Goal: Task Accomplishment & Management: Manage account settings

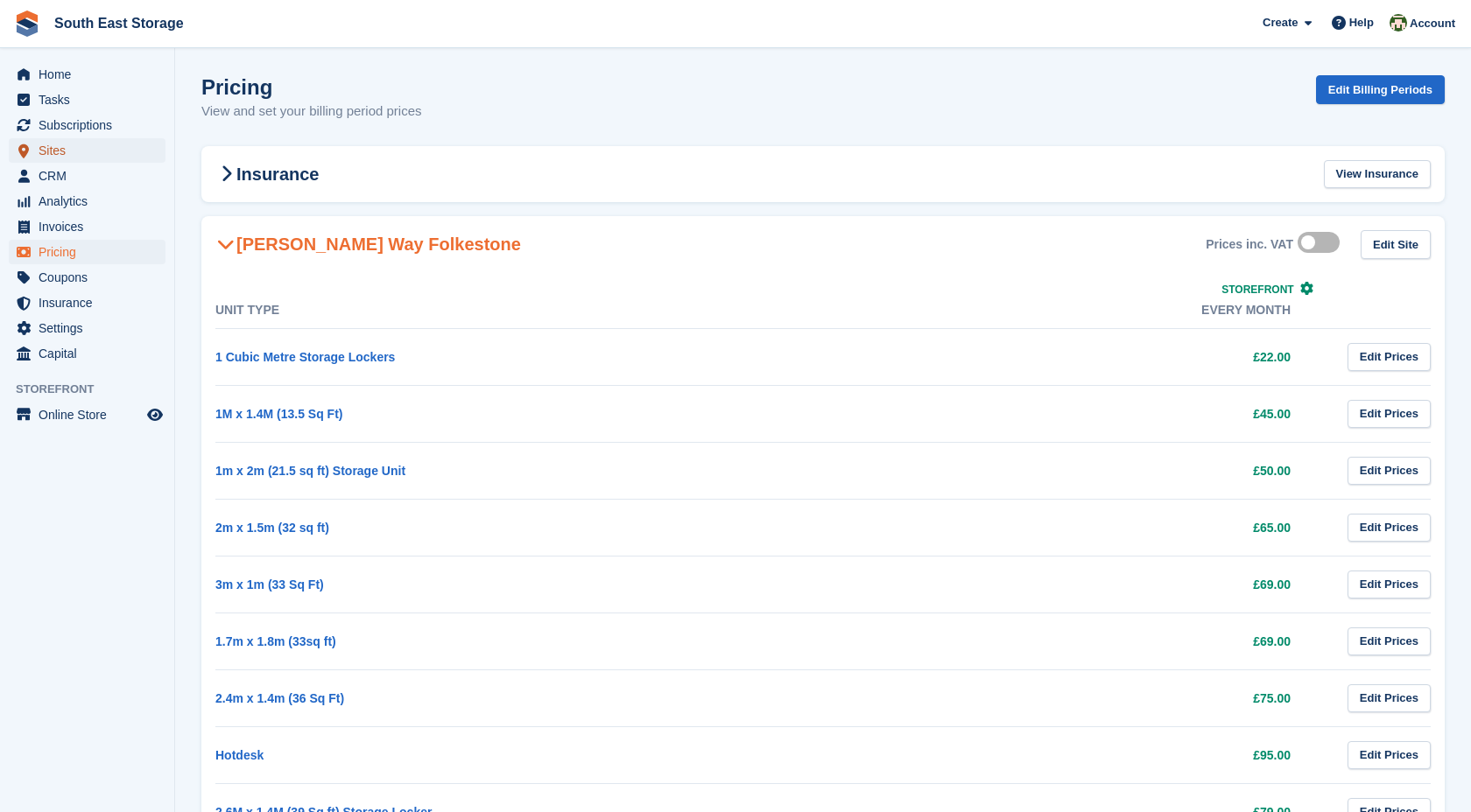
click at [67, 149] on span "Sites" at bounding box center [91, 150] width 105 height 24
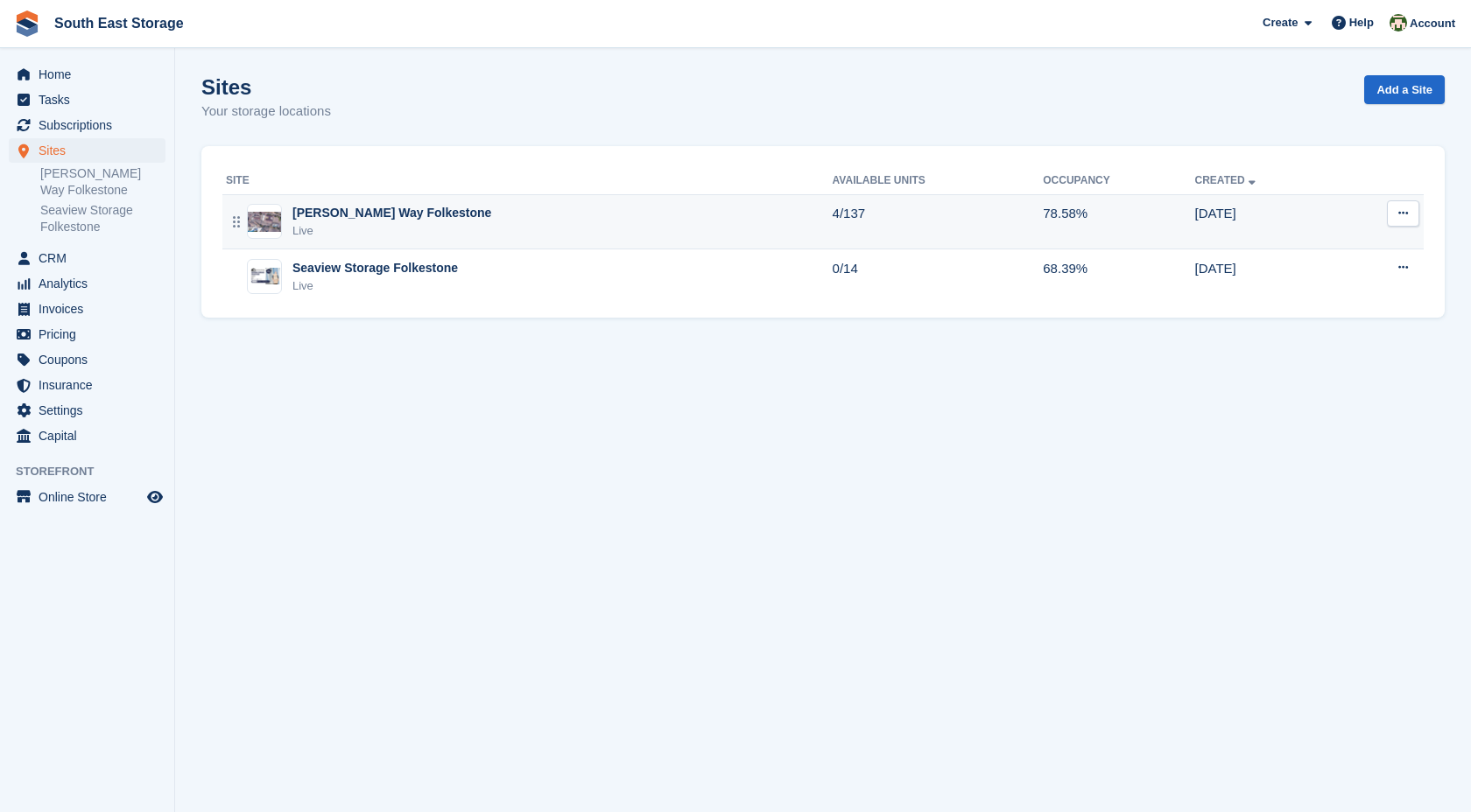
click at [403, 205] on div "[PERSON_NAME] Way Folkestone" at bounding box center [392, 213] width 198 height 18
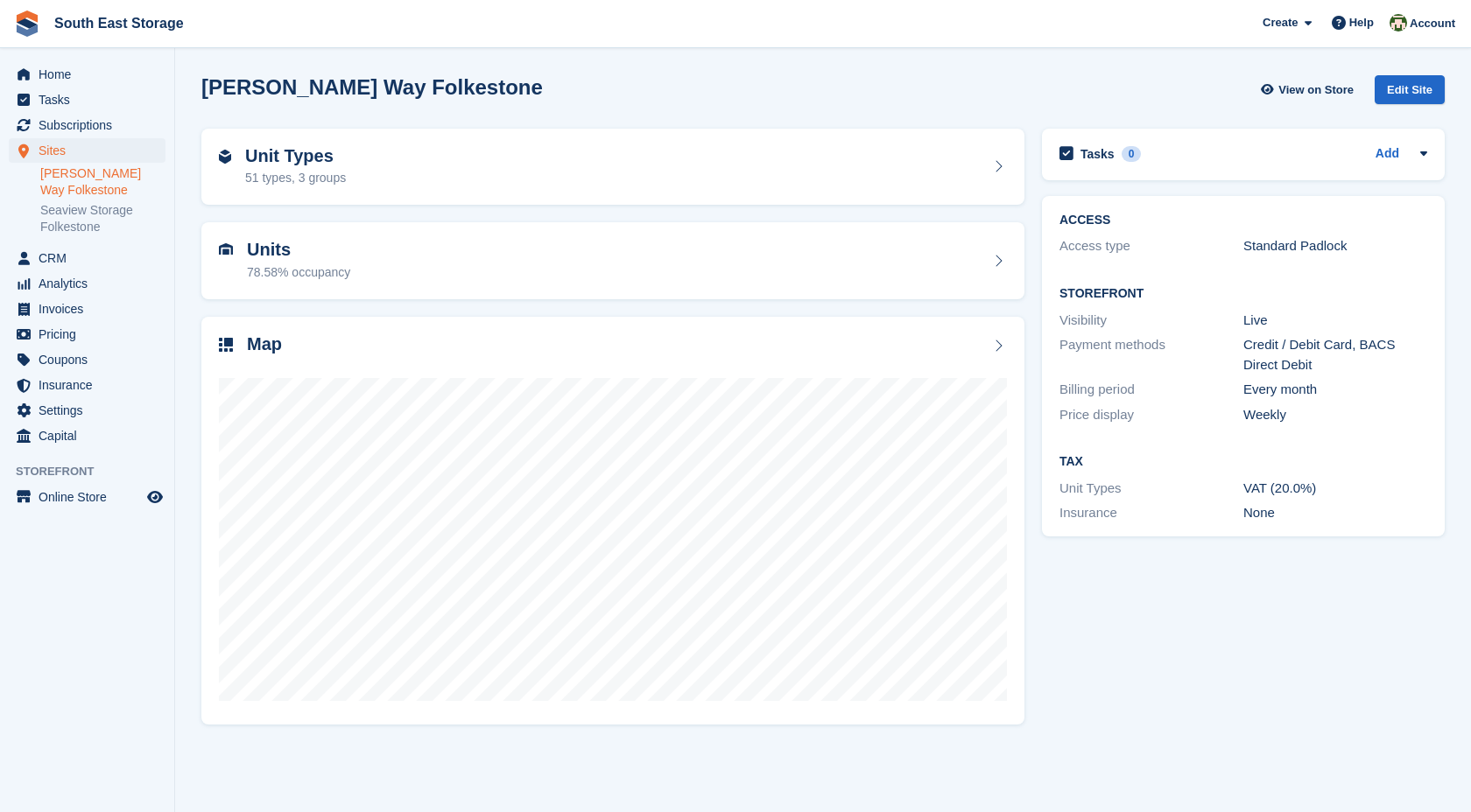
click at [593, 271] on div "Units 78.58% occupancy" at bounding box center [613, 261] width 788 height 42
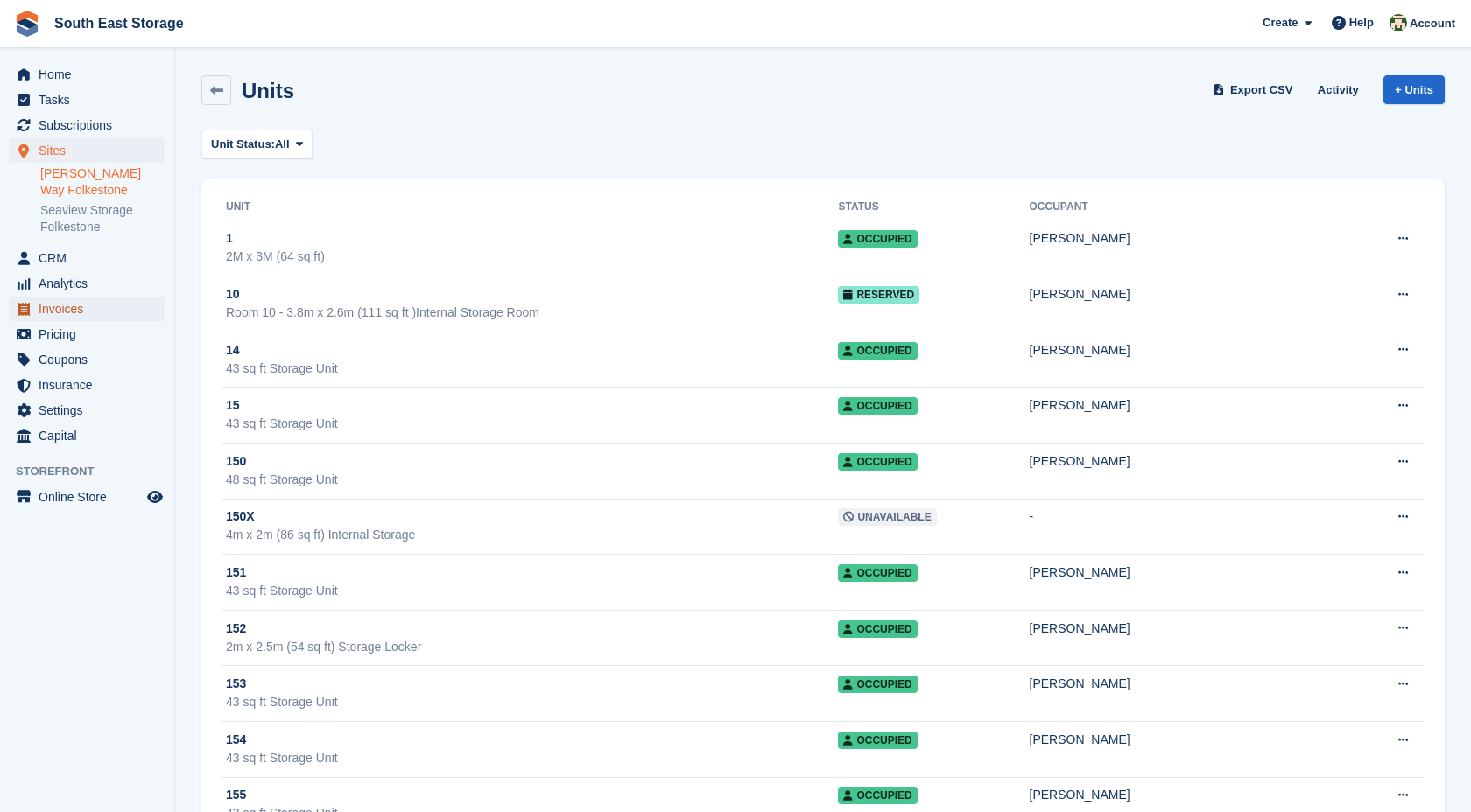
click at [90, 297] on span "Invoices" at bounding box center [91, 308] width 105 height 24
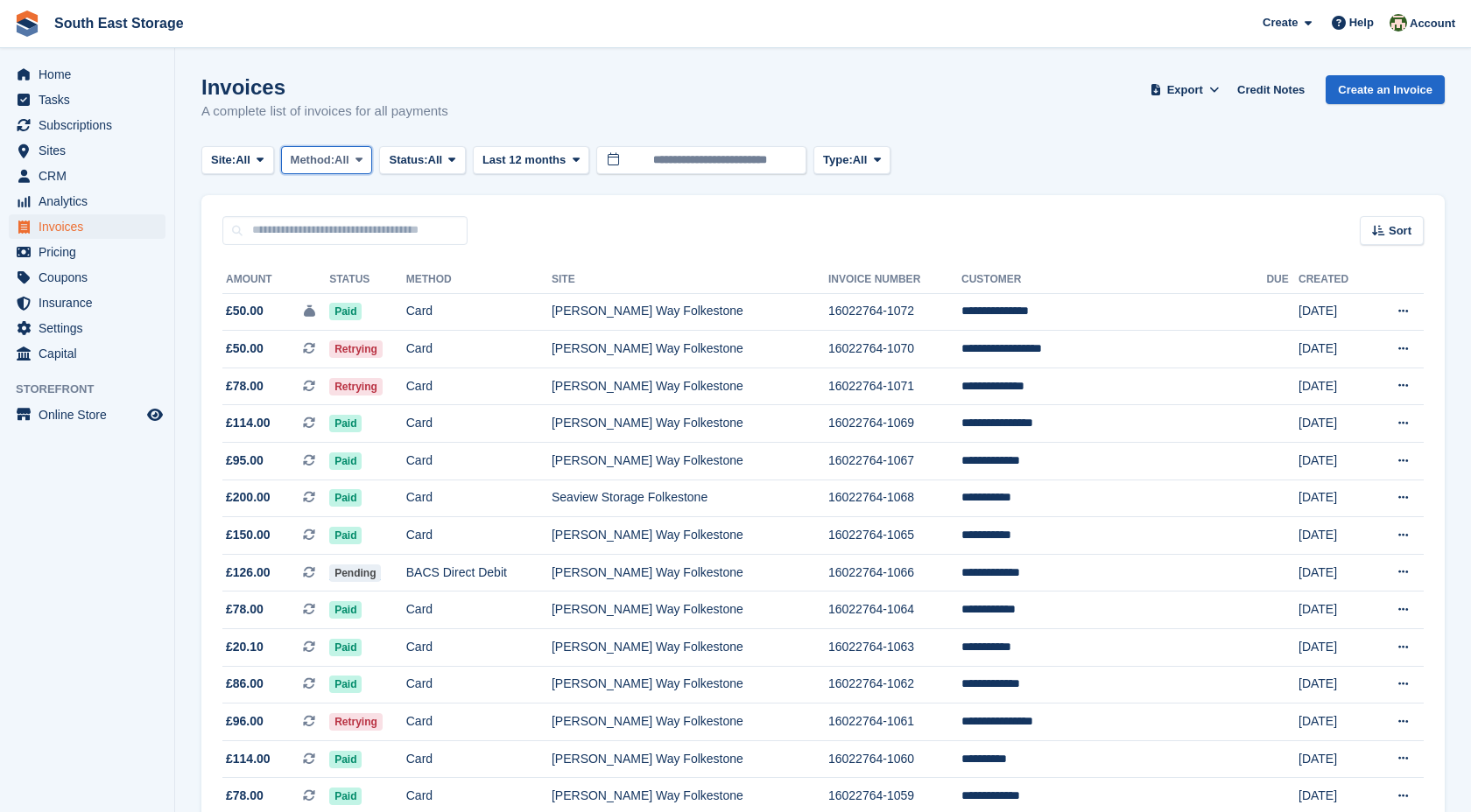
click at [349, 161] on span "All" at bounding box center [341, 160] width 15 height 18
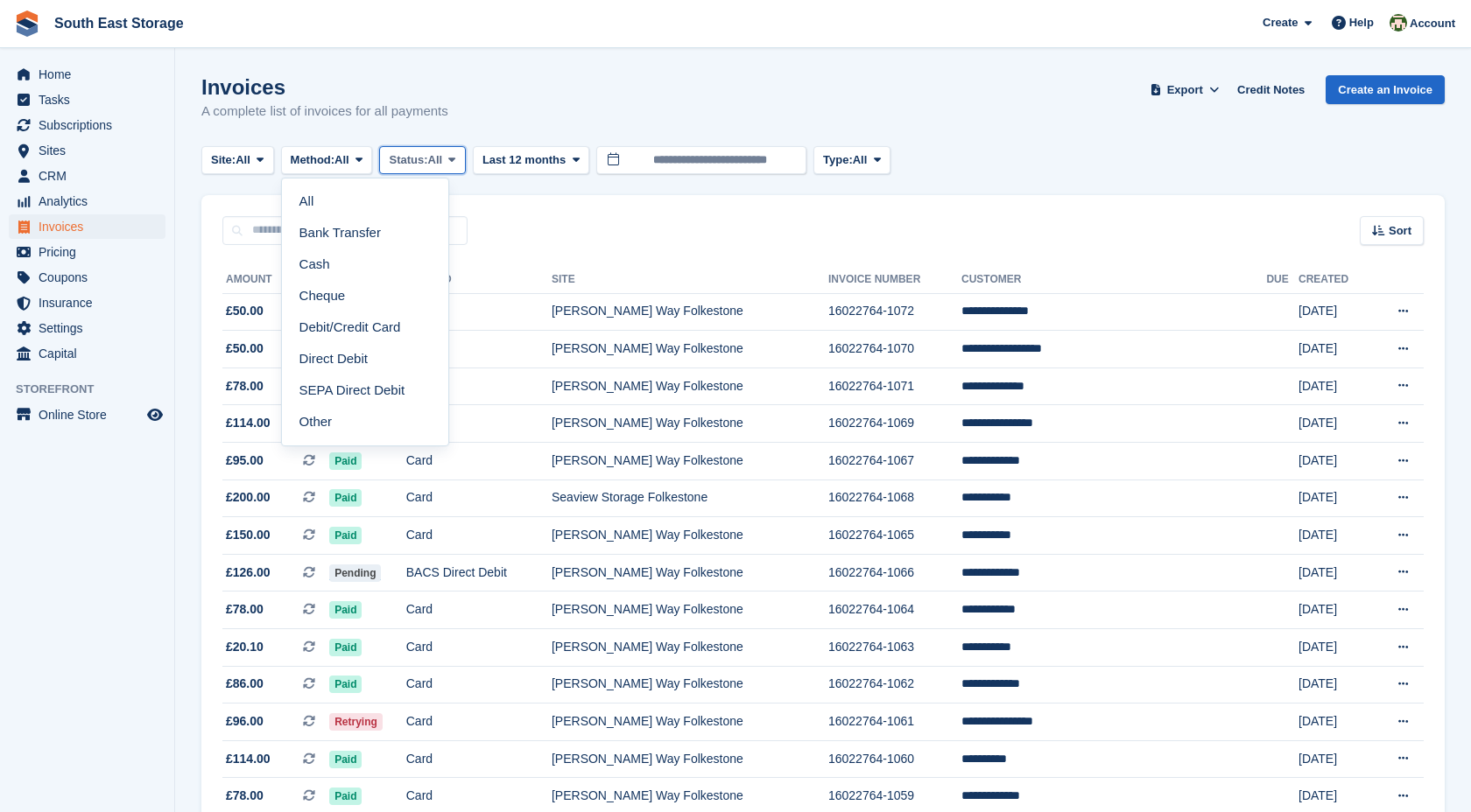
click at [427, 168] on span "Status:" at bounding box center [409, 160] width 39 height 18
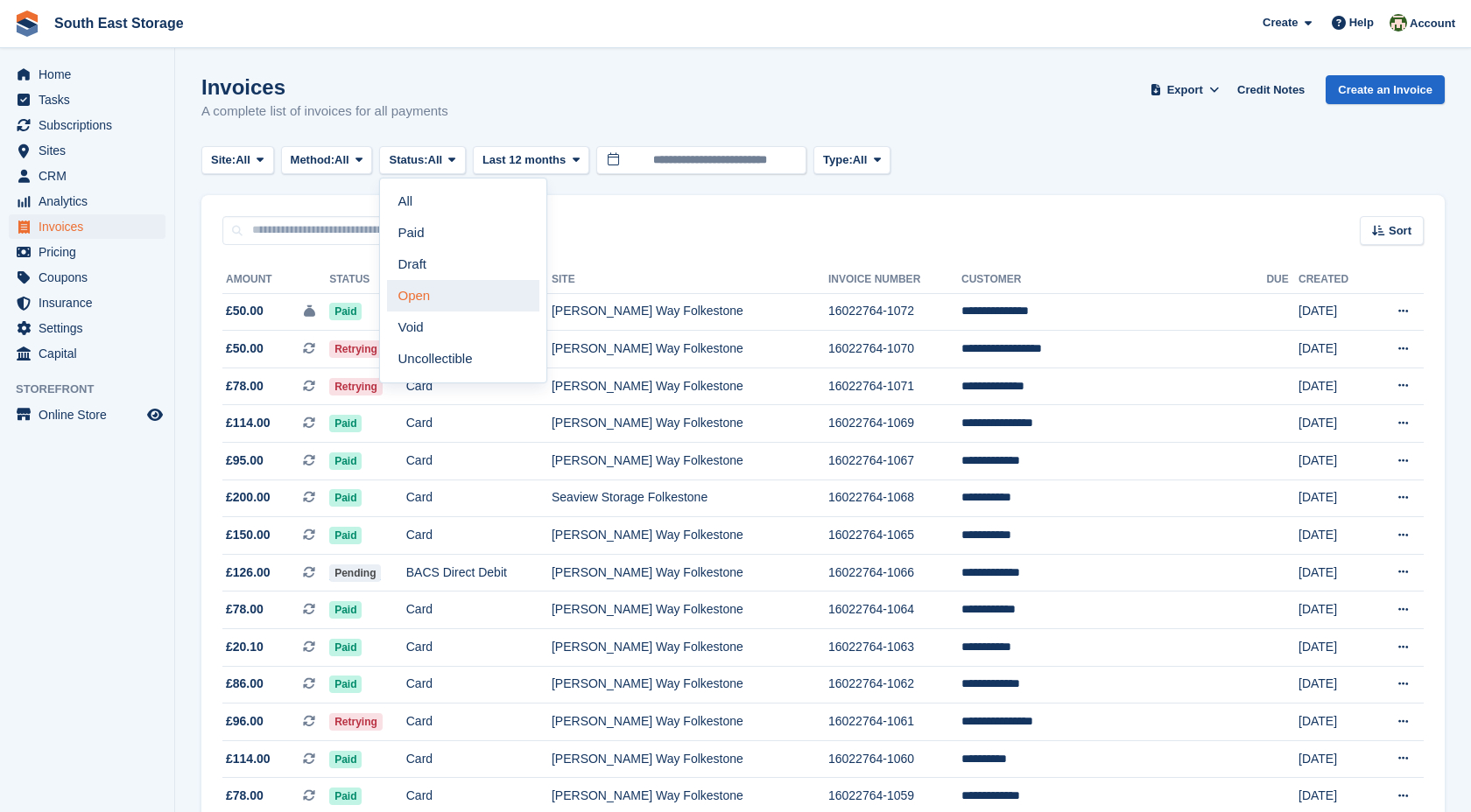
click at [447, 299] on link "Open" at bounding box center [463, 296] width 153 height 31
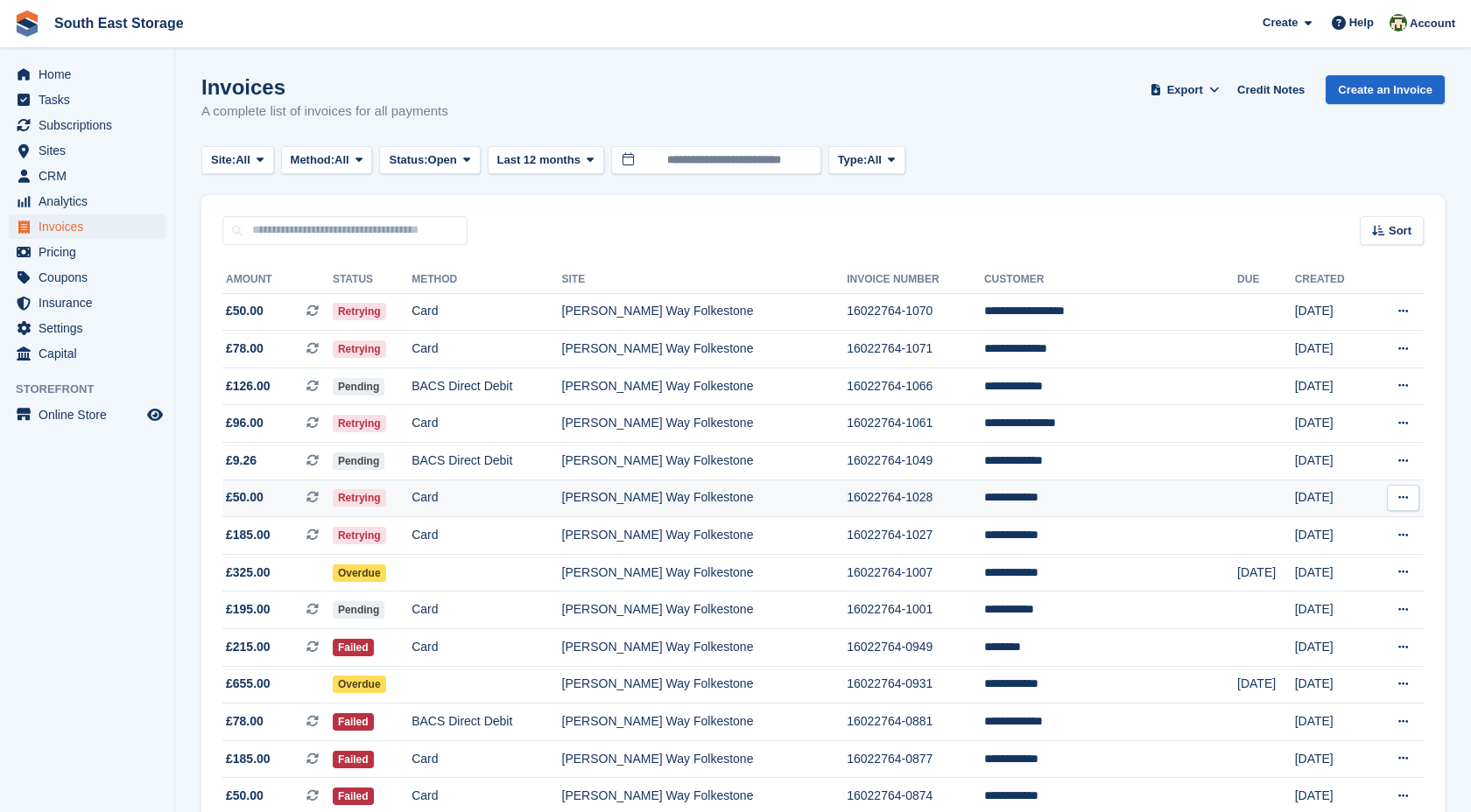
click at [847, 495] on td "[PERSON_NAME] Way Folkestone" at bounding box center [704, 498] width 285 height 38
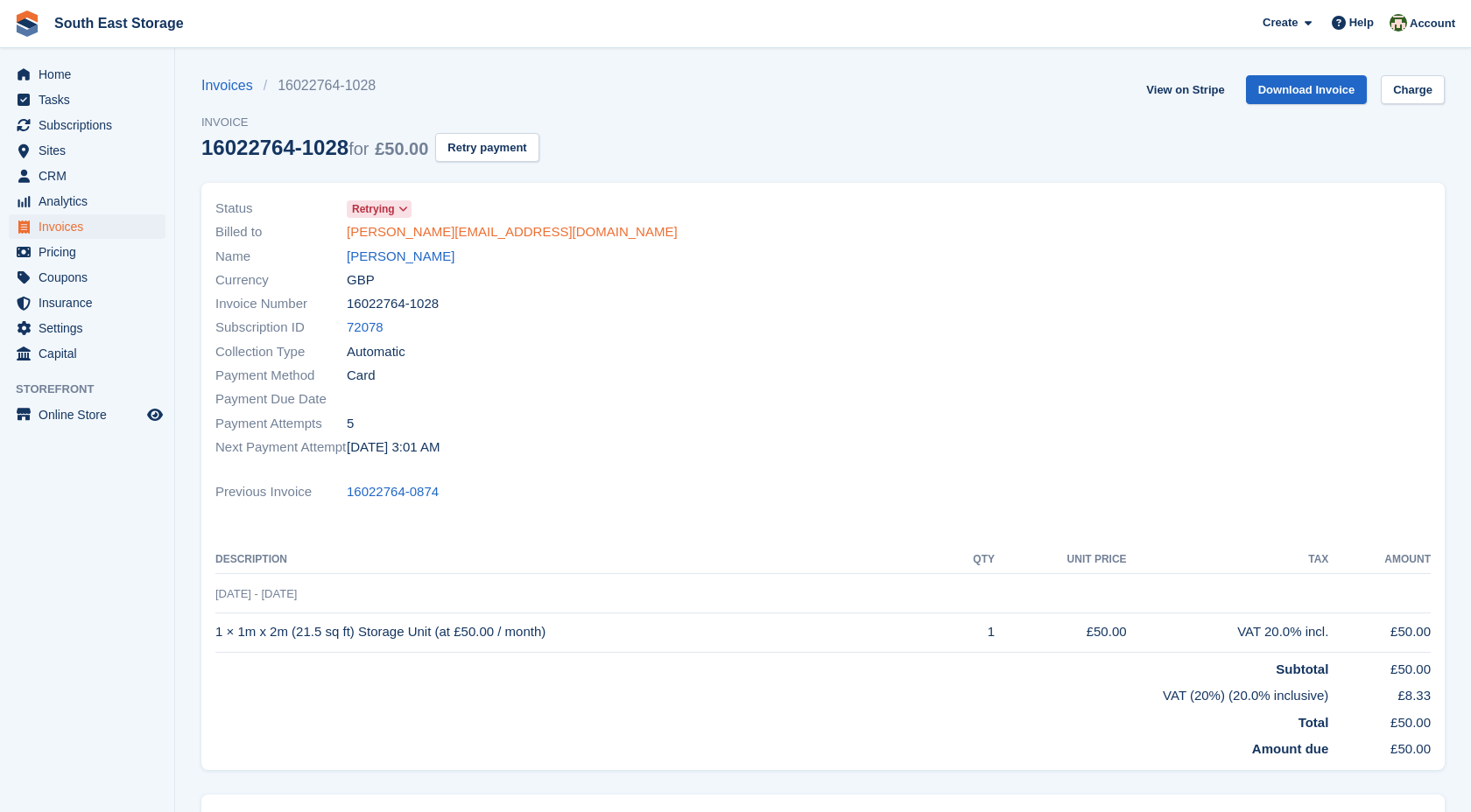
click at [471, 233] on link "[PERSON_NAME][EMAIL_ADDRESS][DOMAIN_NAME]" at bounding box center [512, 232] width 331 height 20
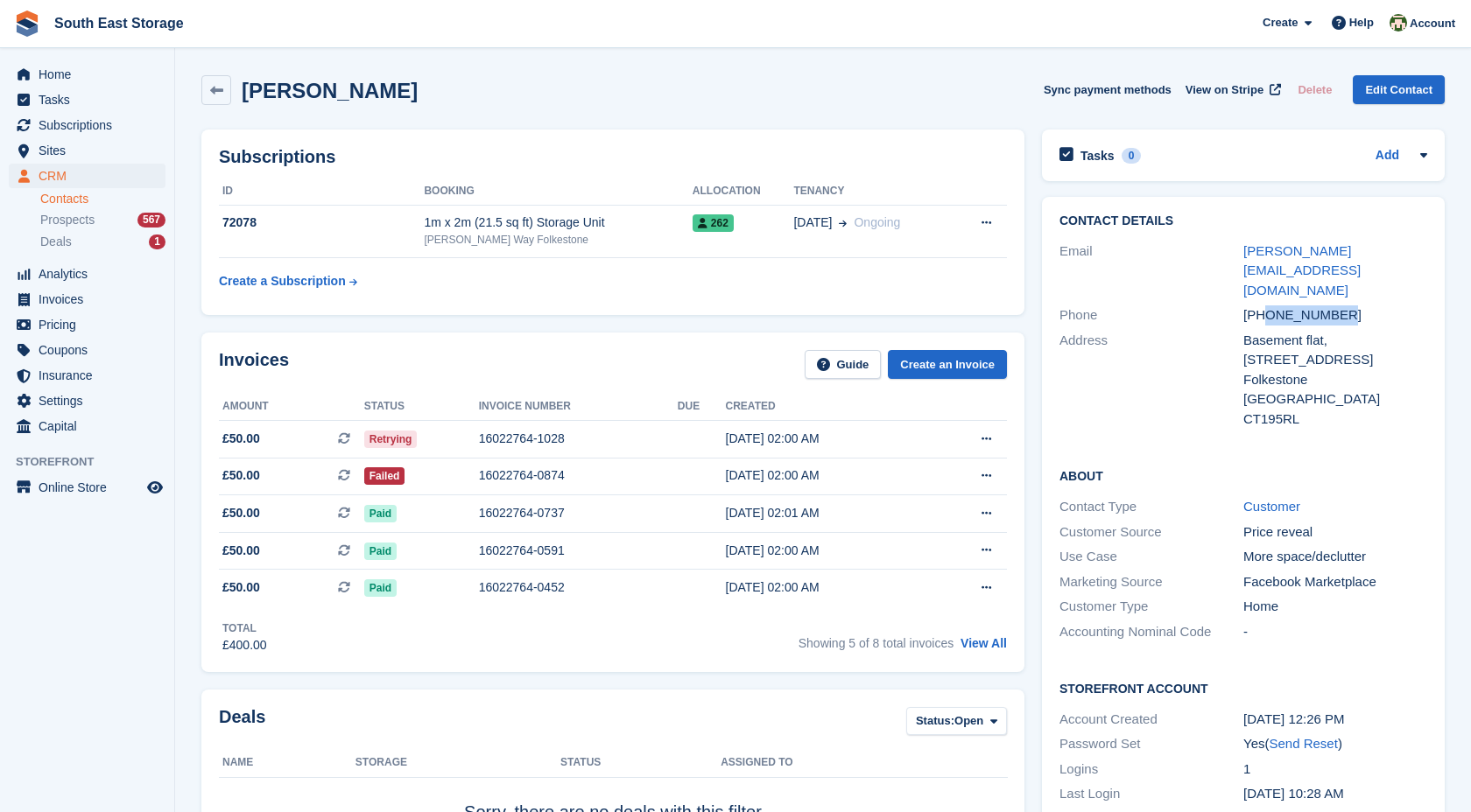
drag, startPoint x: 1265, startPoint y: 272, endPoint x: 1397, endPoint y: 270, distance: 132.0
click at [1397, 305] on div "[PHONE_NUMBER]" at bounding box center [1335, 315] width 184 height 20
copy div "7541530516"
